Goal: Task Accomplishment & Management: Manage account settings

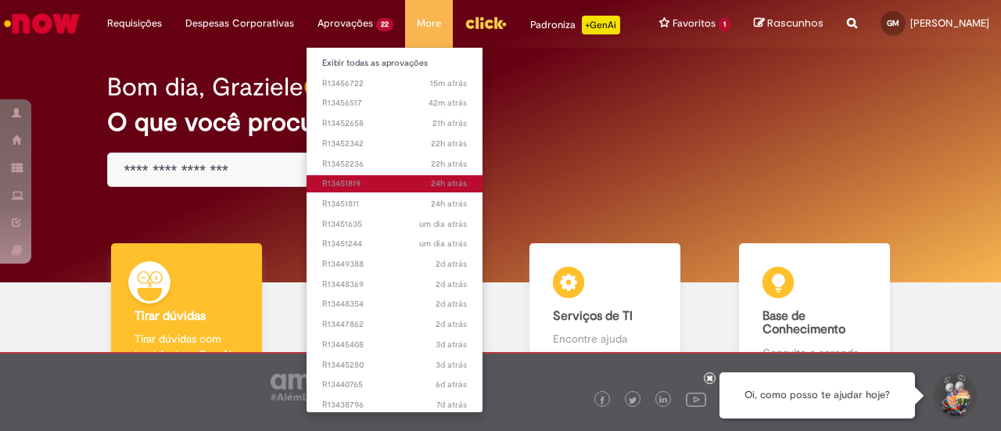
click at [357, 180] on span "24h atrás 24 horas atrás R13451819" at bounding box center [394, 183] width 145 height 13
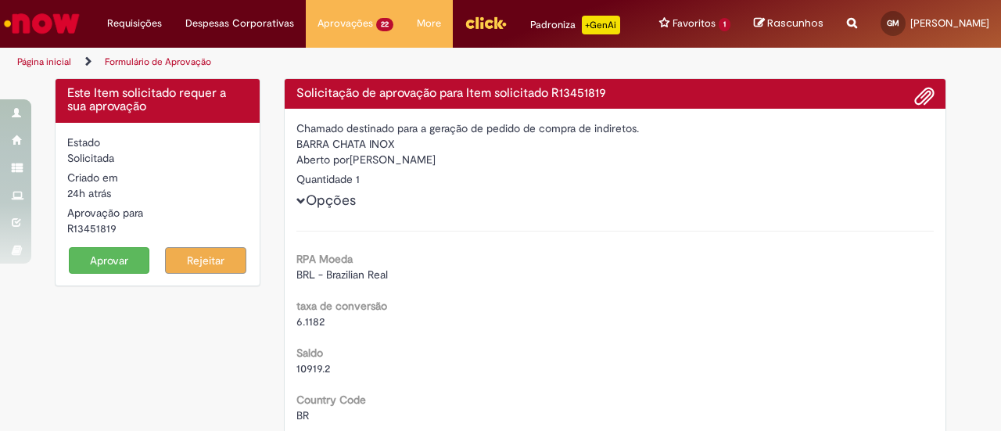
click at [113, 274] on button "Aprovar" at bounding box center [109, 260] width 81 height 27
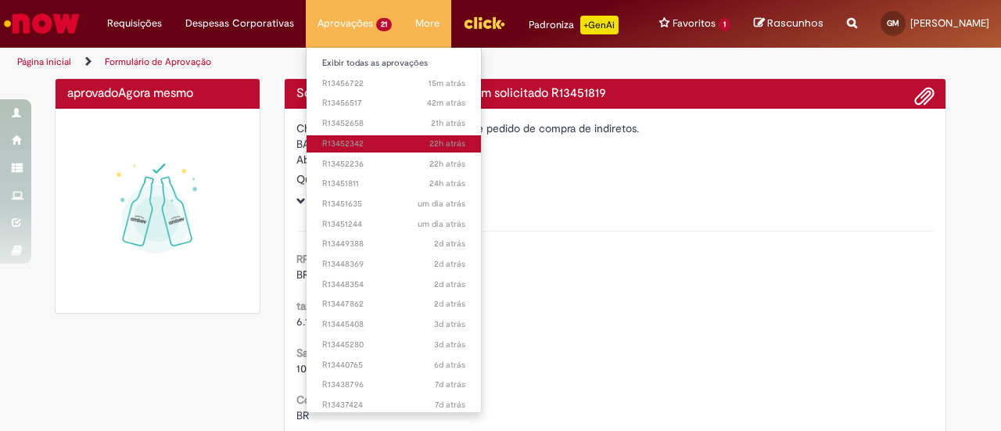
click at [337, 140] on span "22h atrás 22 horas atrás R13452342" at bounding box center [393, 144] width 143 height 13
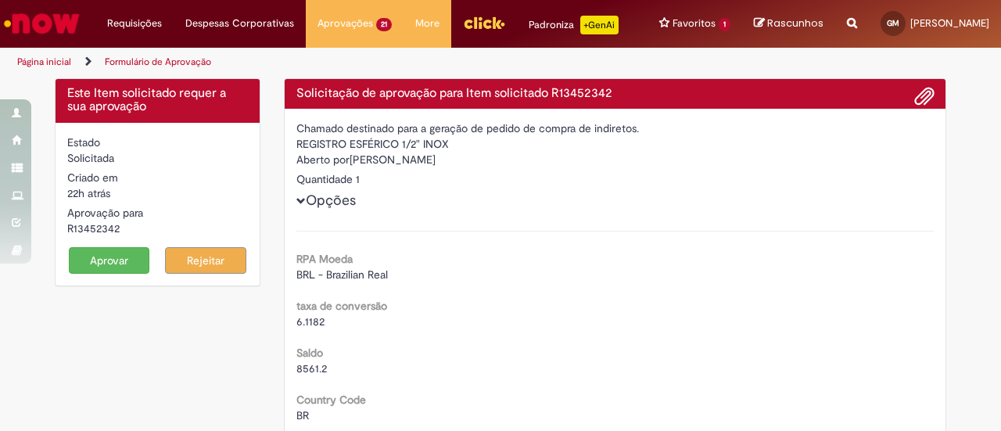
click at [114, 269] on button "Aprovar" at bounding box center [109, 260] width 81 height 27
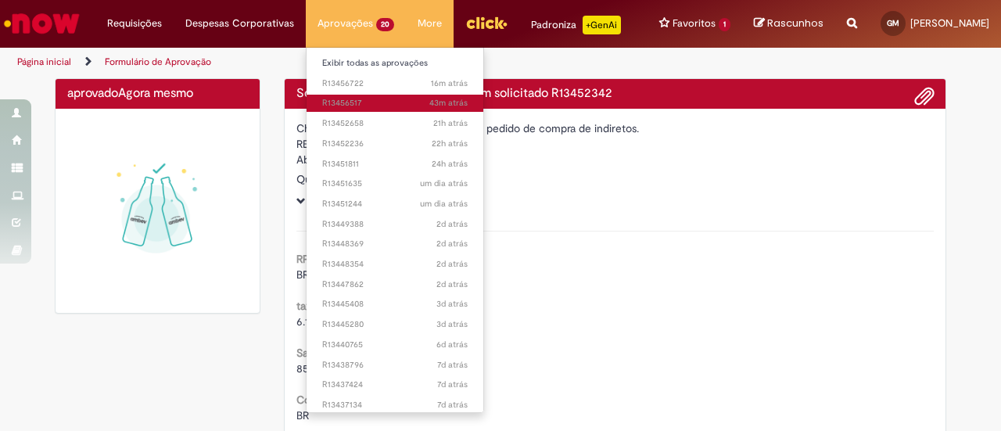
click at [349, 95] on link "43m atrás 43 minutos atrás R13456517" at bounding box center [394, 103] width 177 height 17
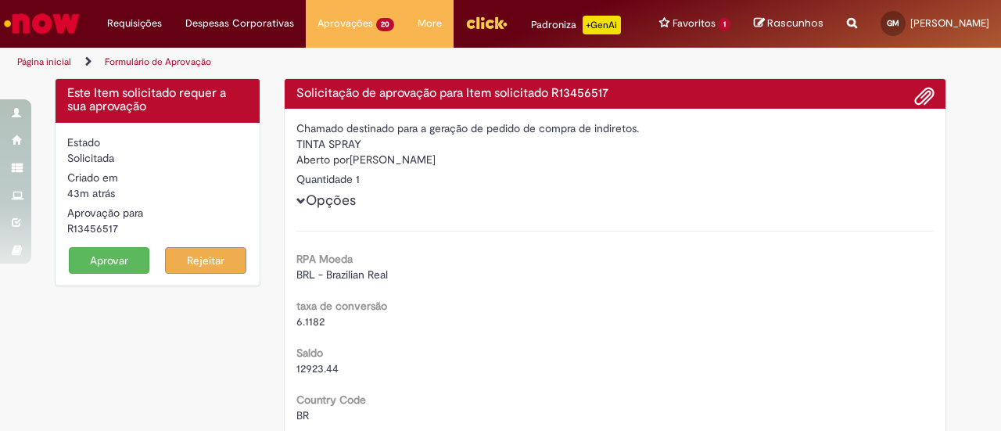
click at [116, 274] on button "Aprovar" at bounding box center [109, 260] width 81 height 27
